Goal: Navigation & Orientation: Find specific page/section

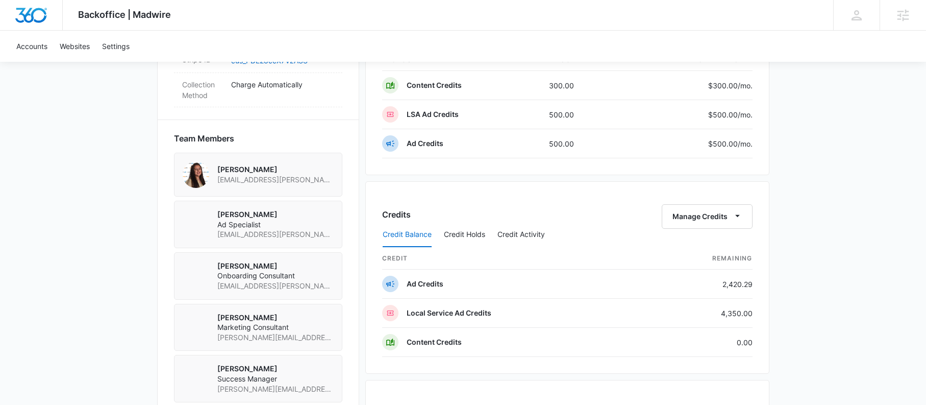
scroll to position [781, 0]
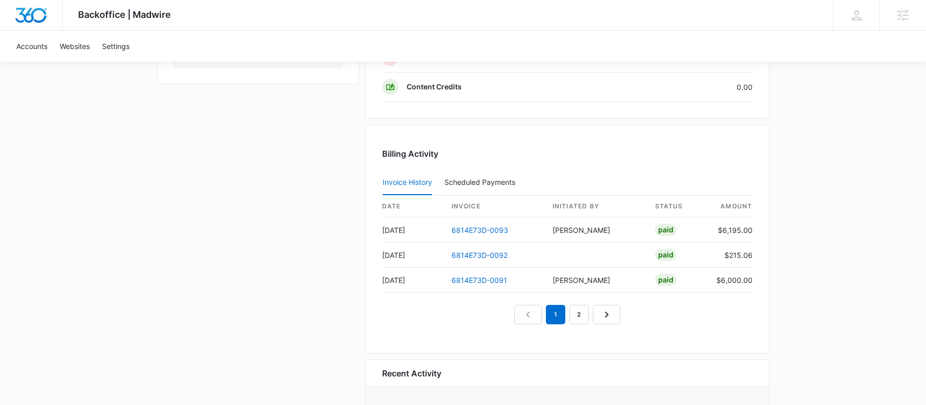
scroll to position [902, 0]
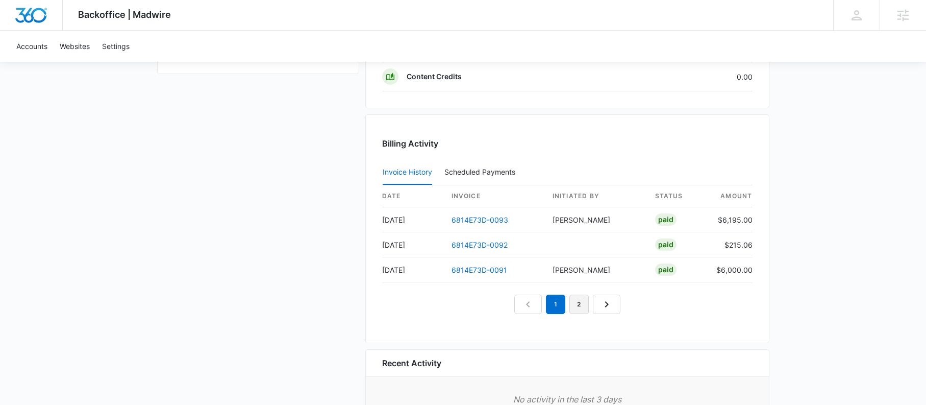
click at [587, 306] on link "2" at bounding box center [579, 303] width 19 height 19
click at [588, 301] on link "3" at bounding box center [590, 303] width 19 height 19
click at [598, 298] on link "4" at bounding box center [602, 303] width 19 height 19
click at [608, 301] on link "5" at bounding box center [614, 303] width 19 height 19
click at [620, 299] on link "6" at bounding box center [625, 303] width 19 height 19
